Goal: Navigation & Orientation: Find specific page/section

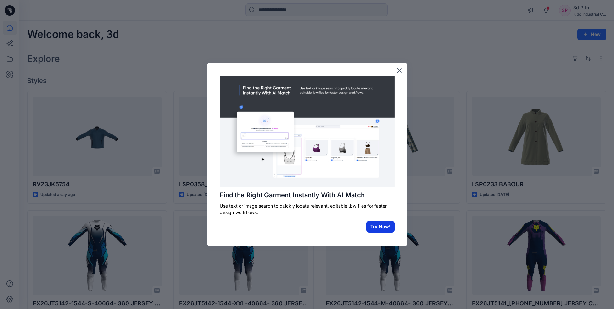
click at [387, 229] on button "Try Now!" at bounding box center [380, 227] width 28 height 12
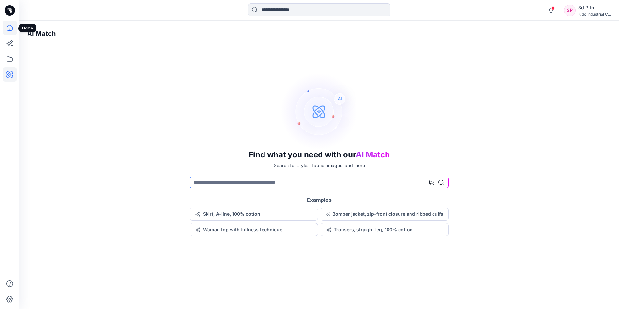
click at [11, 29] on icon at bounding box center [10, 28] width 14 height 14
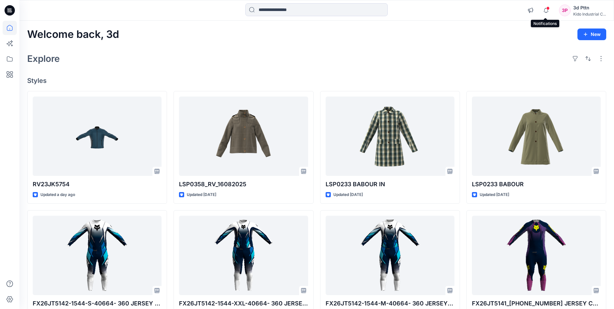
click at [548, 7] on span at bounding box center [547, 8] width 3 height 4
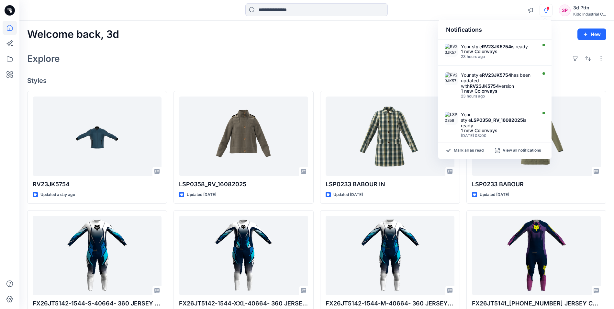
click at [548, 7] on span at bounding box center [547, 8] width 3 height 4
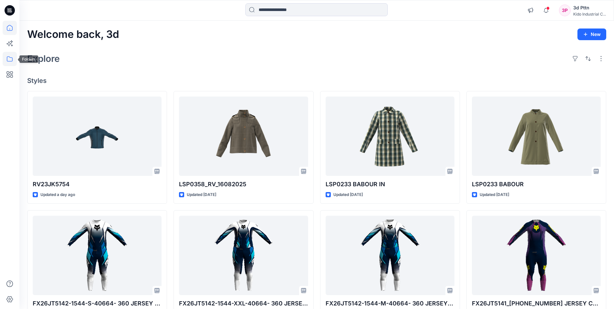
click at [10, 56] on icon at bounding box center [10, 59] width 14 height 14
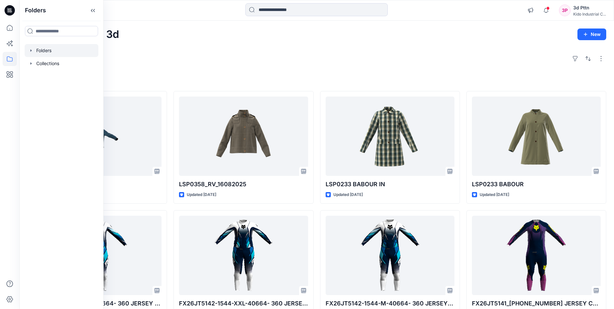
click at [52, 51] on div at bounding box center [62, 50] width 74 height 13
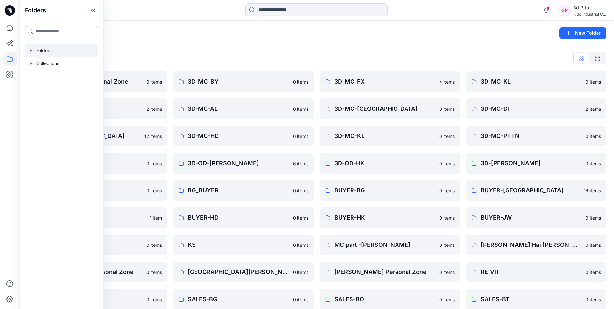
click at [239, 54] on div "Folders List" at bounding box center [316, 58] width 579 height 10
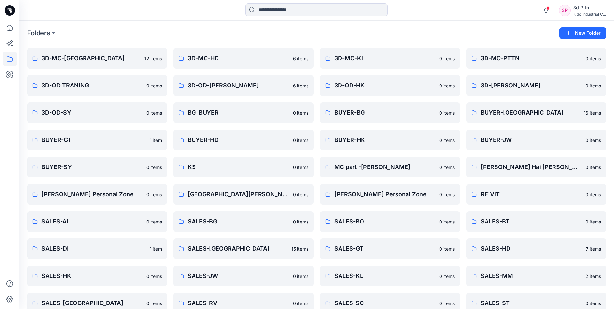
scroll to position [144, 0]
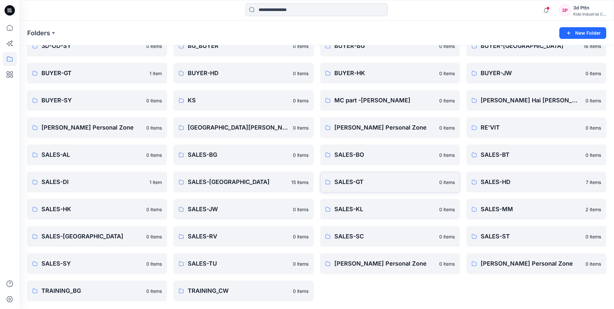
click at [353, 182] on p "SALES-GT" at bounding box center [384, 181] width 101 height 9
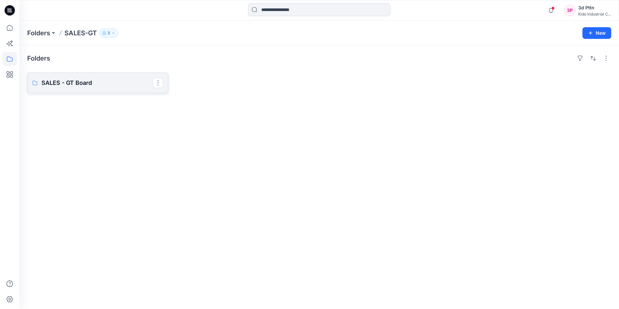
click at [82, 87] on p "SALES - GT Board" at bounding box center [96, 82] width 111 height 9
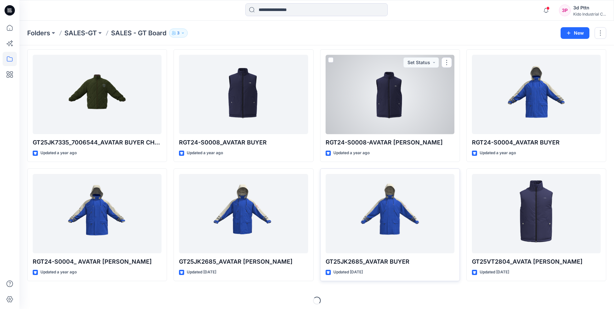
scroll to position [146, 0]
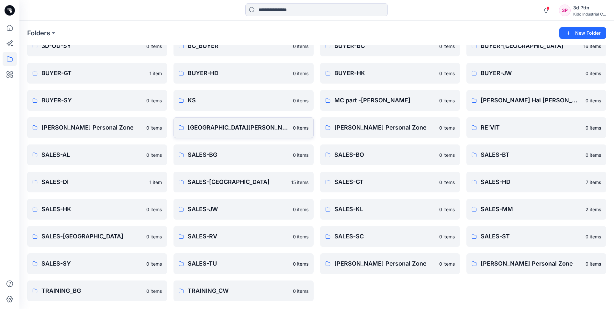
scroll to position [15, 0]
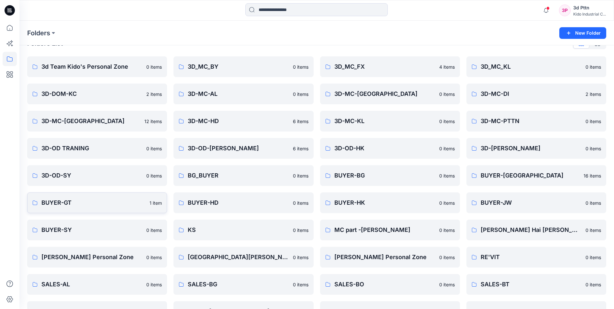
click at [78, 199] on p "BUYER-GT" at bounding box center [93, 202] width 104 height 9
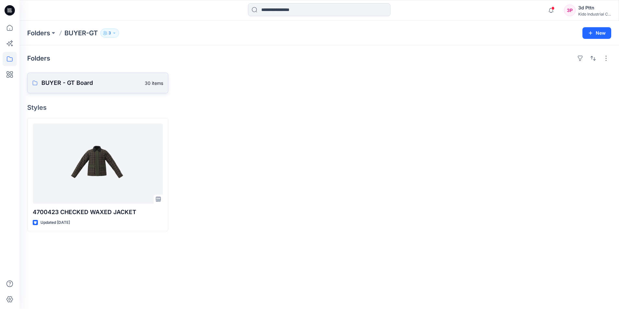
click at [98, 88] on link "BUYER - GT Board 30 items" at bounding box center [97, 82] width 141 height 21
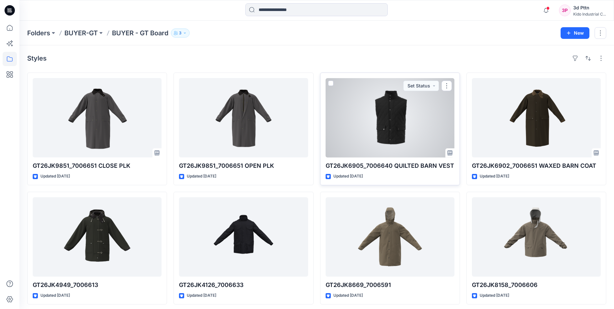
click at [414, 149] on div at bounding box center [390, 117] width 129 height 79
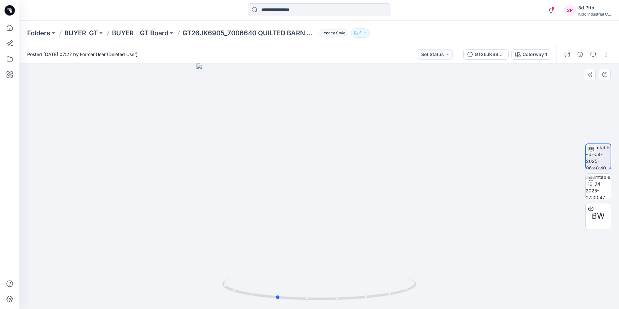
drag, startPoint x: 376, startPoint y: 305, endPoint x: 342, endPoint y: 305, distance: 34.3
click at [342, 305] on img at bounding box center [319, 292] width 194 height 31
